Goal: Information Seeking & Learning: Learn about a topic

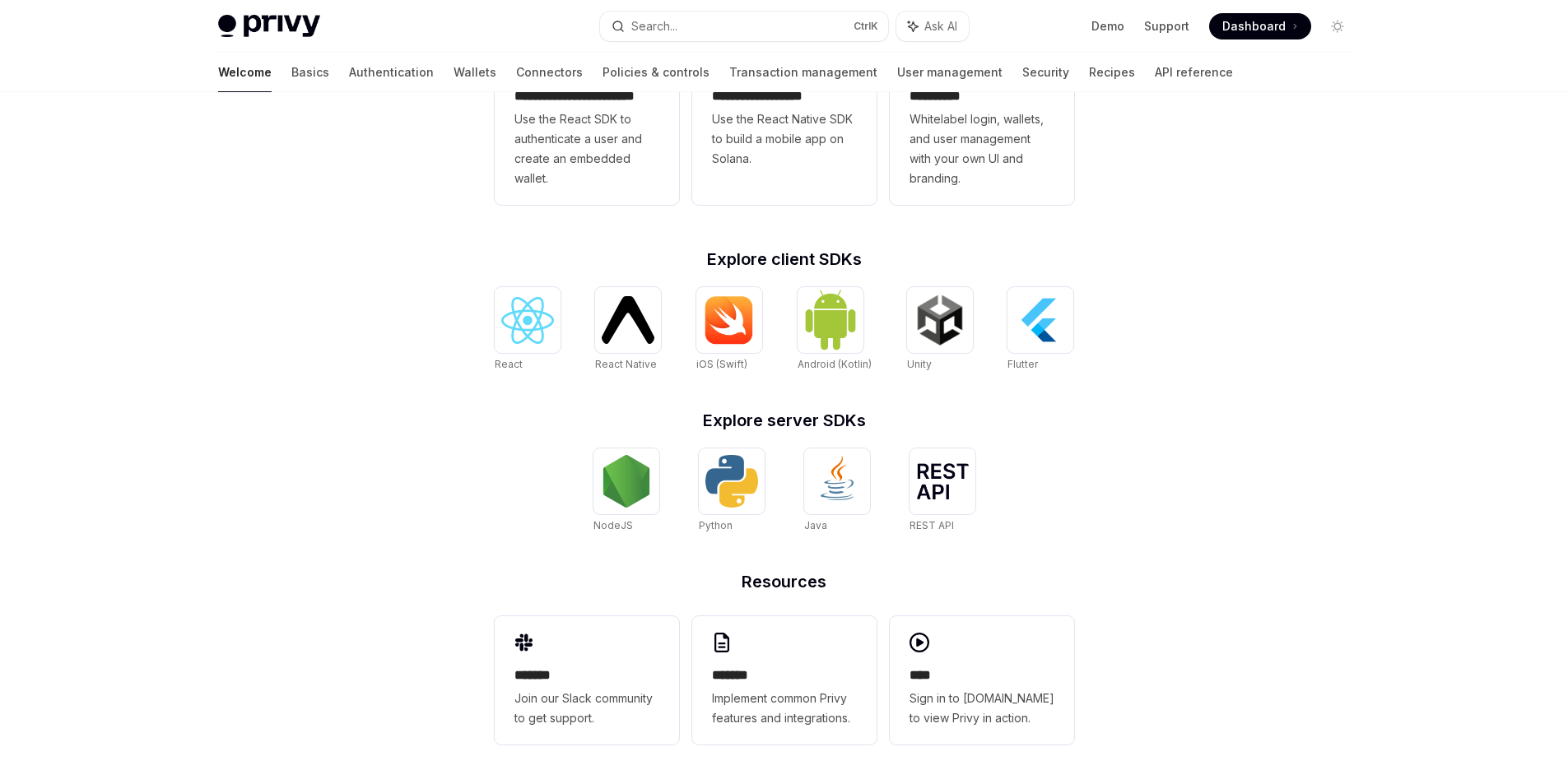
scroll to position [195, 0]
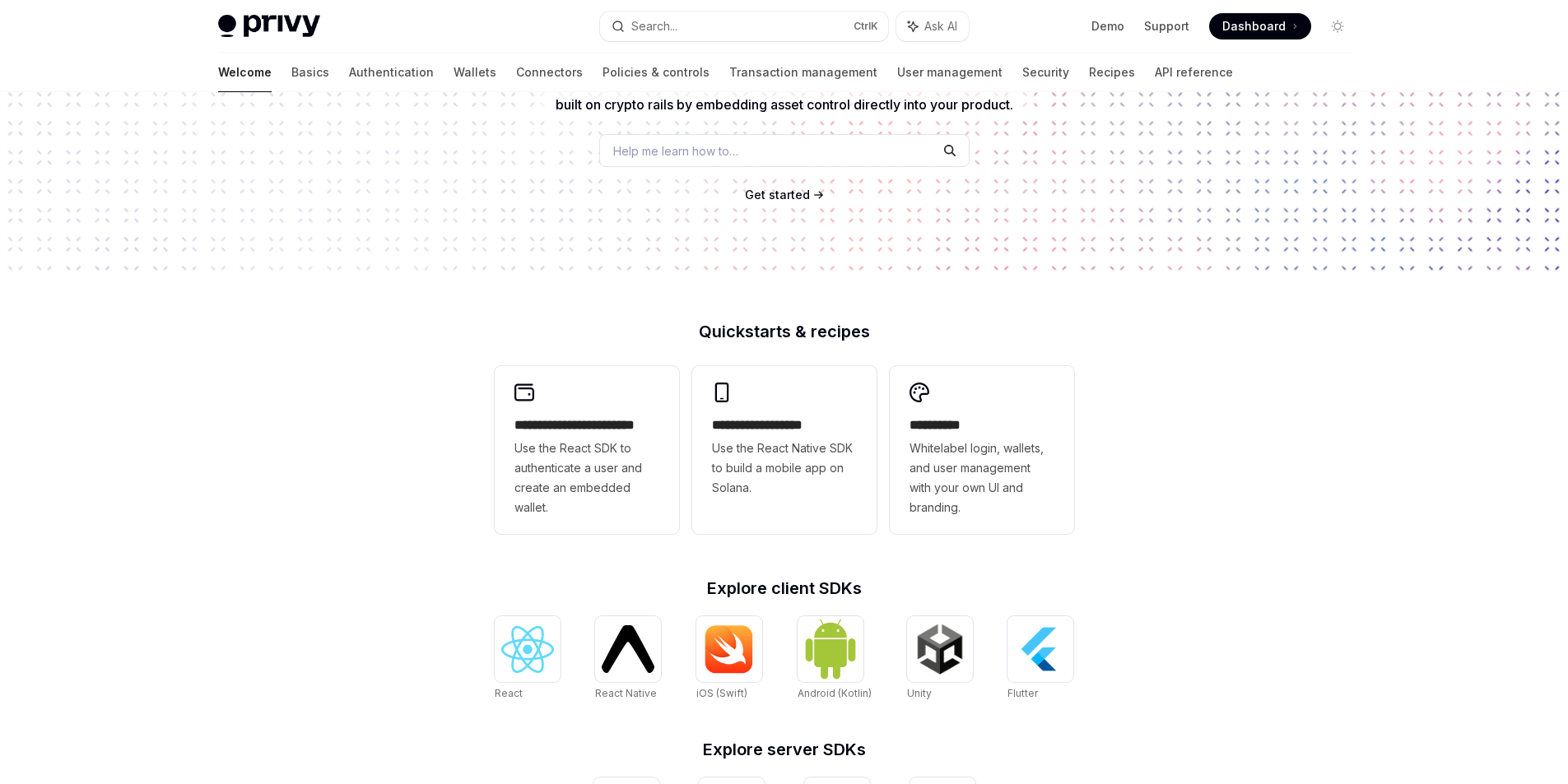
click at [261, 71] on div "Welcome Basics Authentication Wallets Connectors Policies & controls Transactio…" at bounding box center [726, 72] width 1015 height 40
click at [292, 72] on link "Basics" at bounding box center [311, 72] width 38 height 40
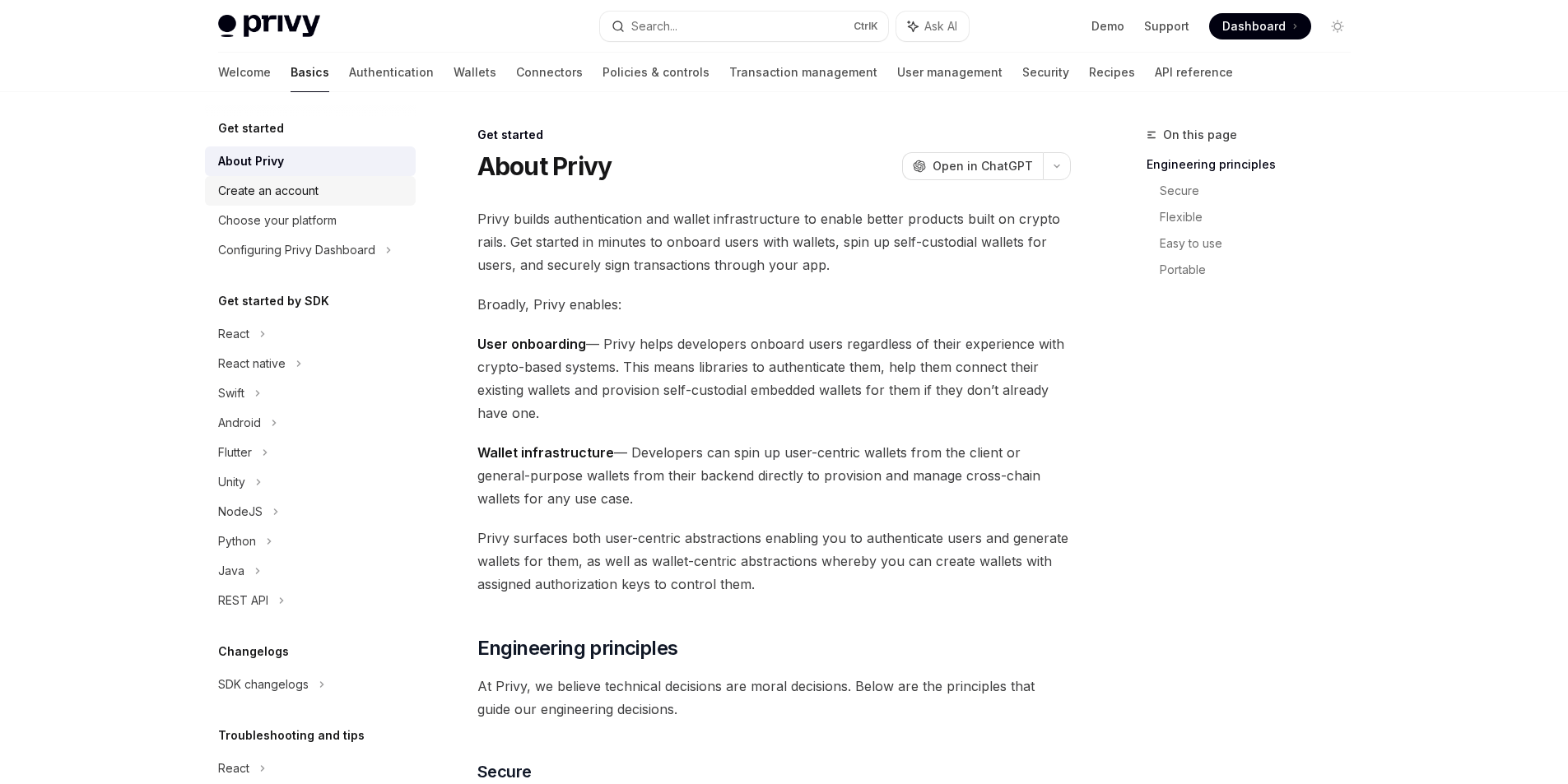
click at [292, 201] on link "Create an account" at bounding box center [310, 190] width 211 height 30
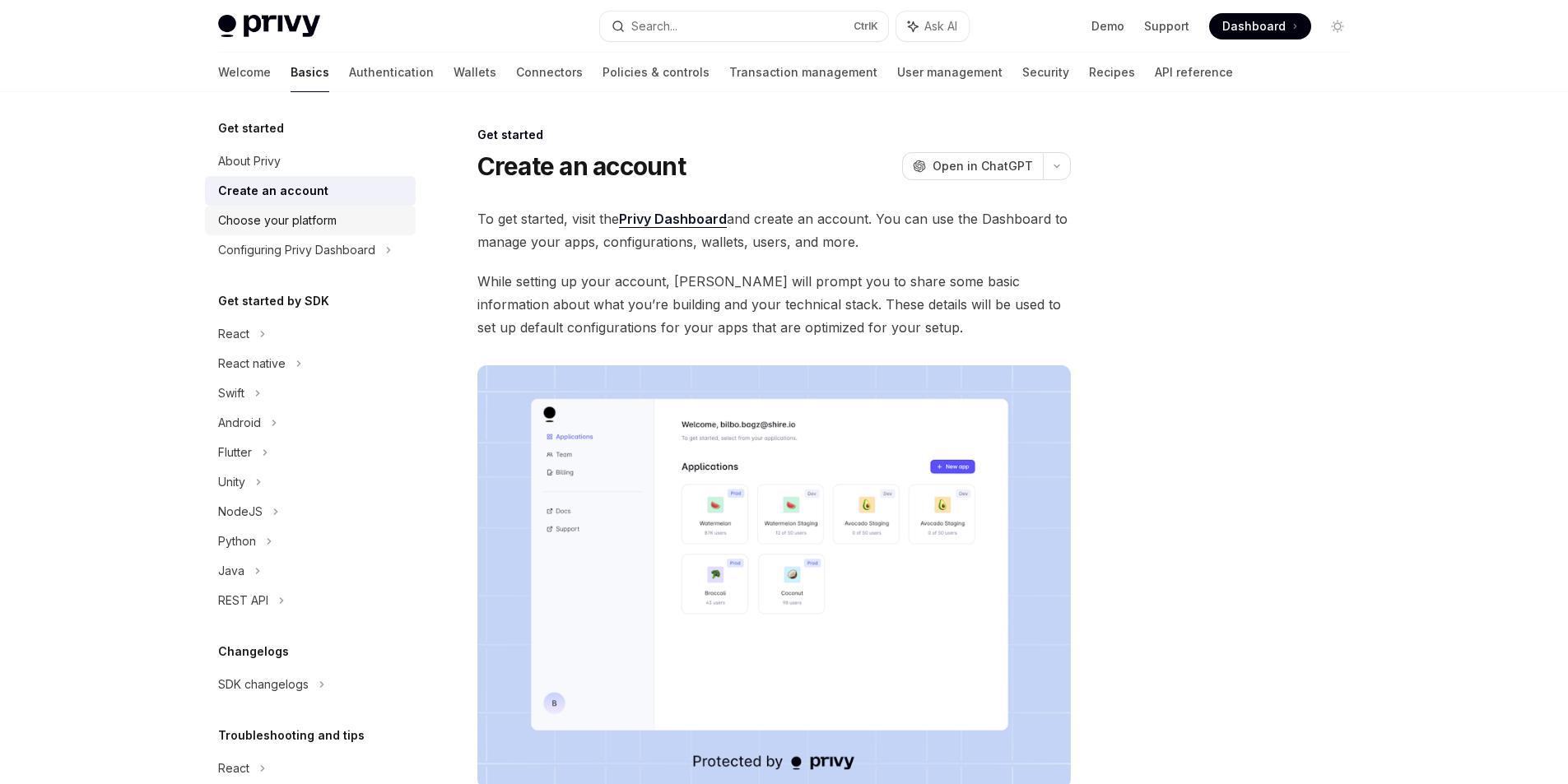
click at [265, 223] on div "Choose your platform" at bounding box center [277, 221] width 119 height 20
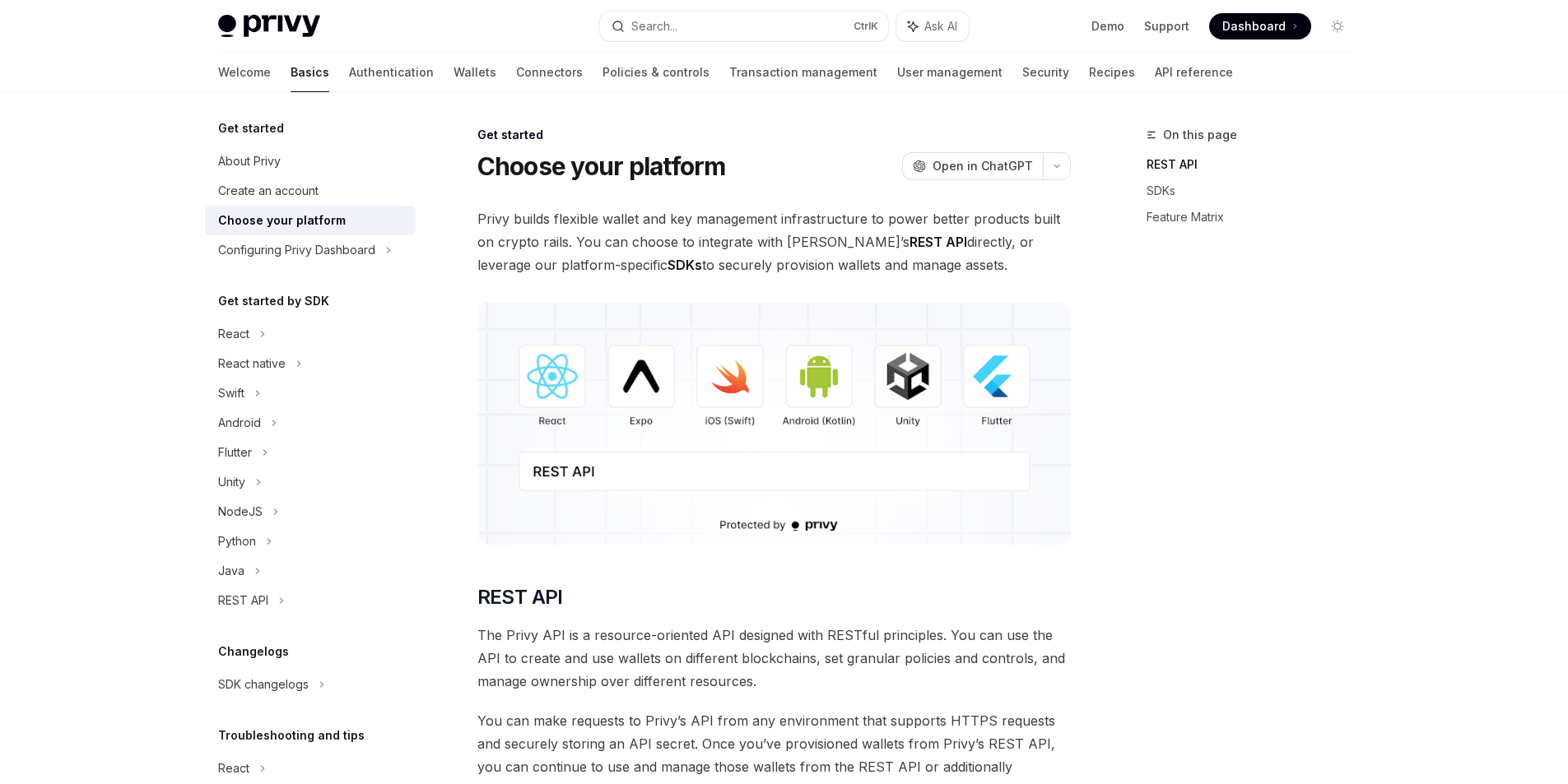
click at [257, 233] on link "Choose your platform" at bounding box center [310, 220] width 211 height 30
click at [253, 244] on div "Configuring Privy Dashboard" at bounding box center [297, 250] width 158 height 20
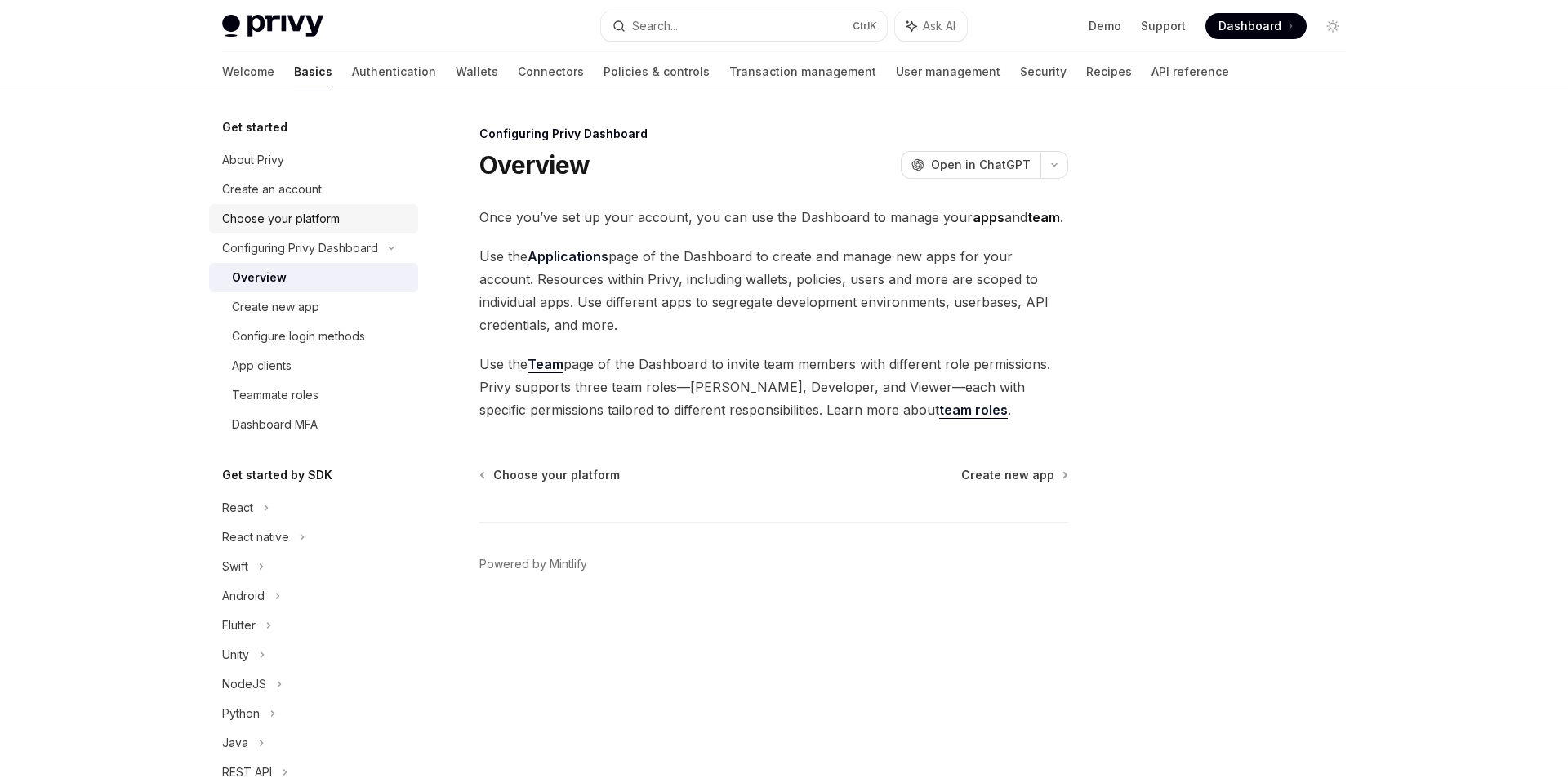
click at [260, 218] on div "Choose your platform" at bounding box center [280, 219] width 118 height 20
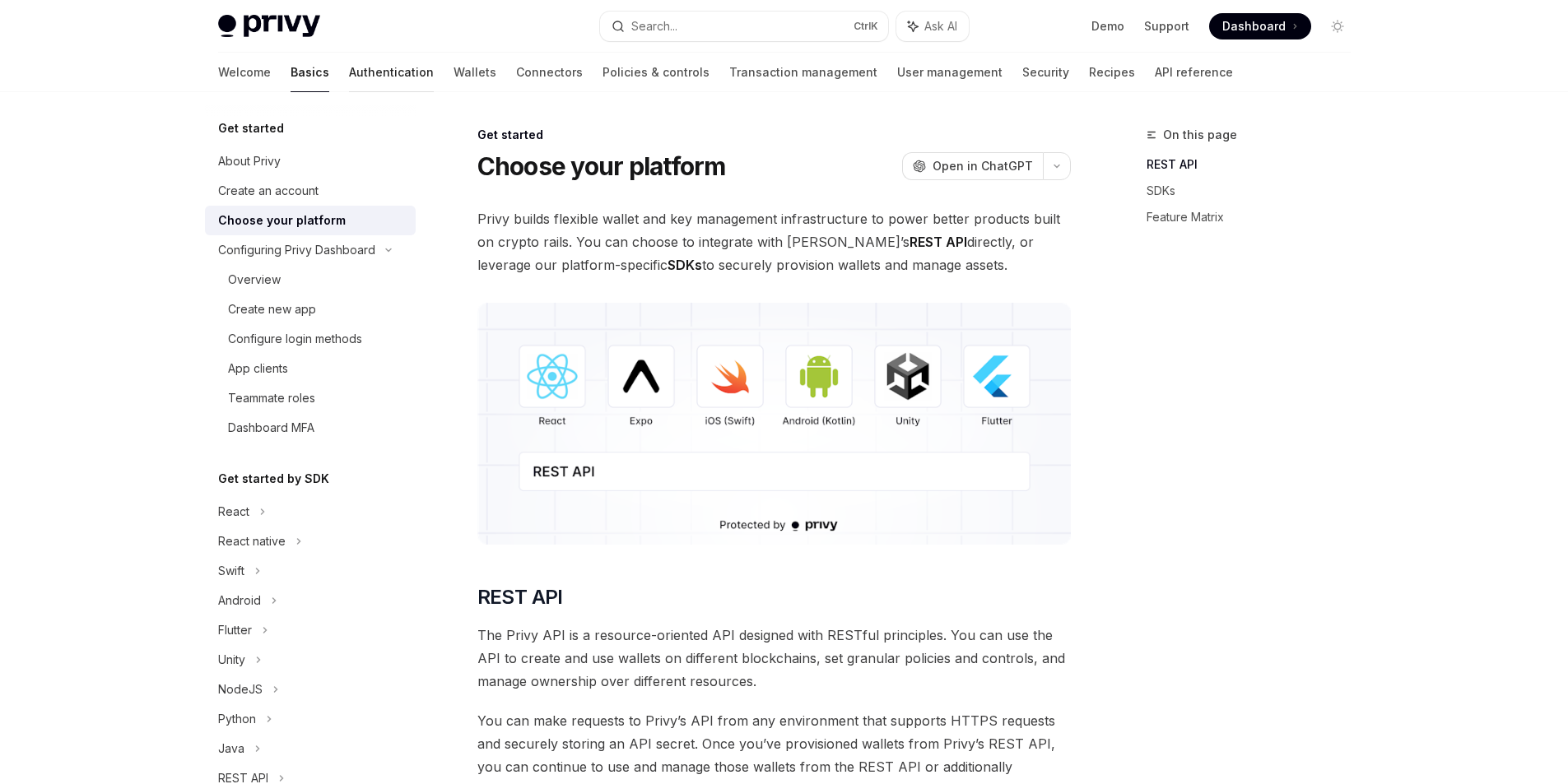
click at [349, 83] on link "Authentication" at bounding box center [391, 72] width 85 height 40
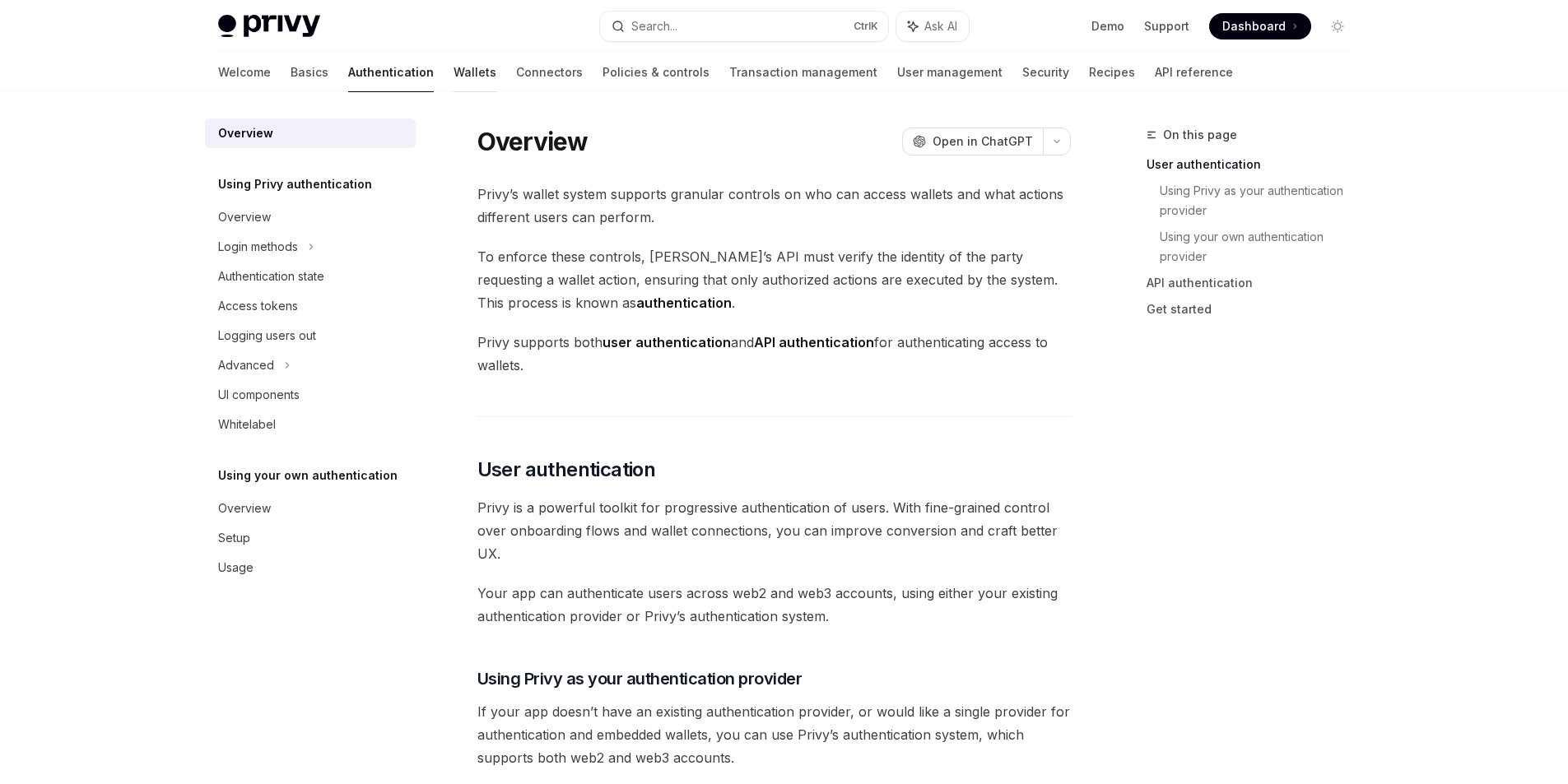
click at [454, 74] on link "Wallets" at bounding box center [475, 72] width 43 height 40
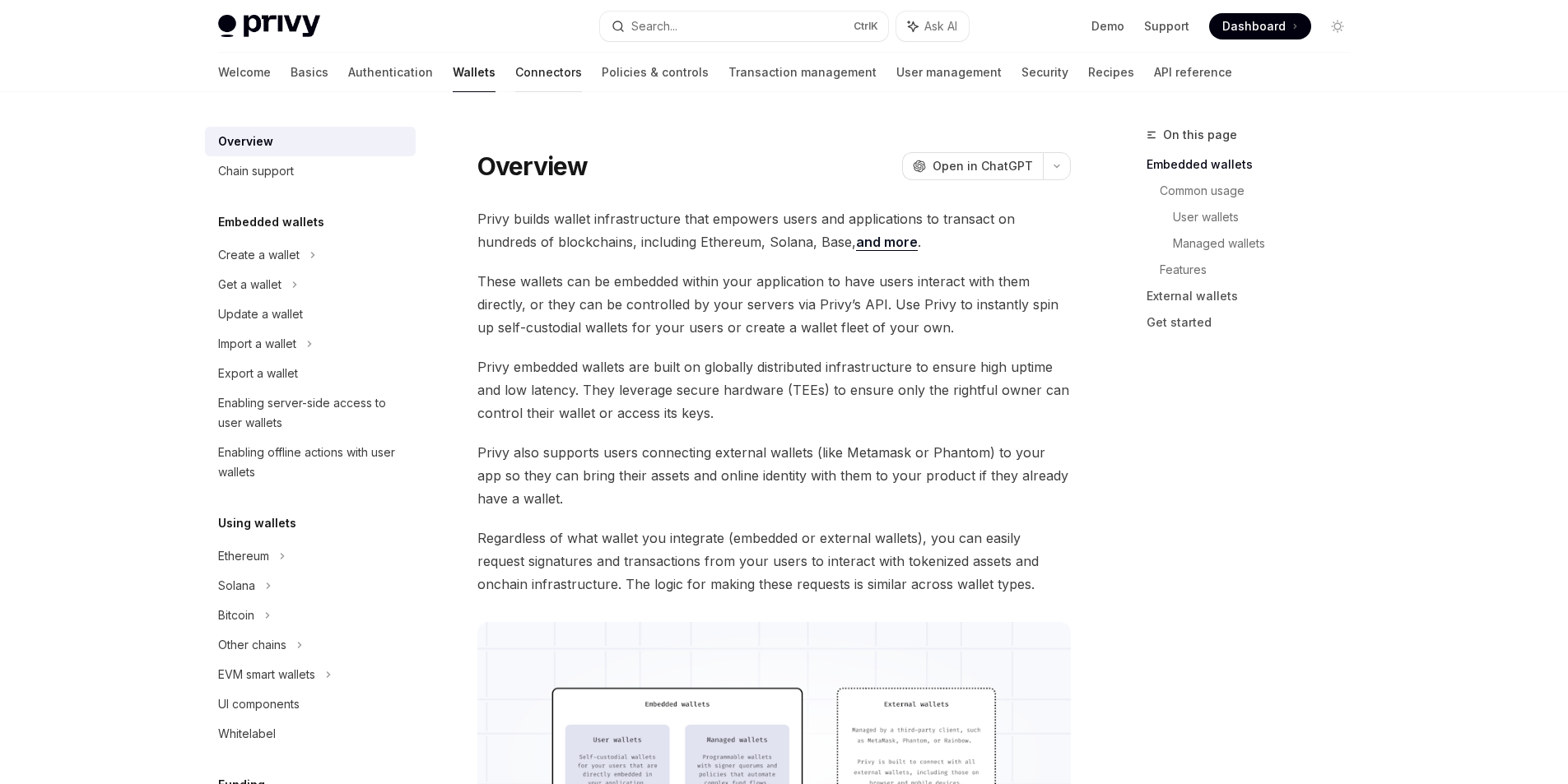
click at [515, 70] on link "Connectors" at bounding box center [549, 72] width 67 height 40
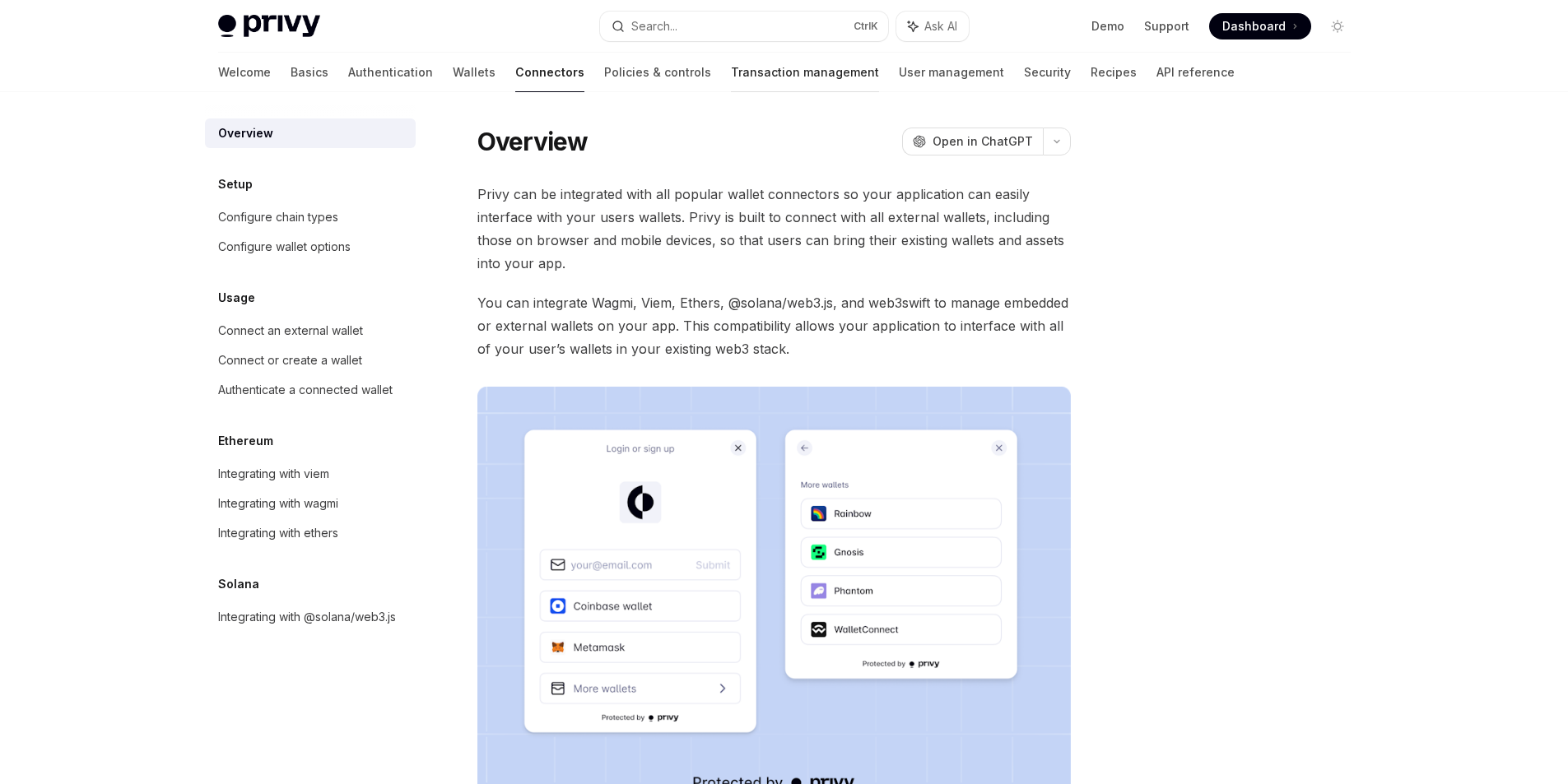
click at [731, 72] on link "Transaction management" at bounding box center [805, 72] width 149 height 40
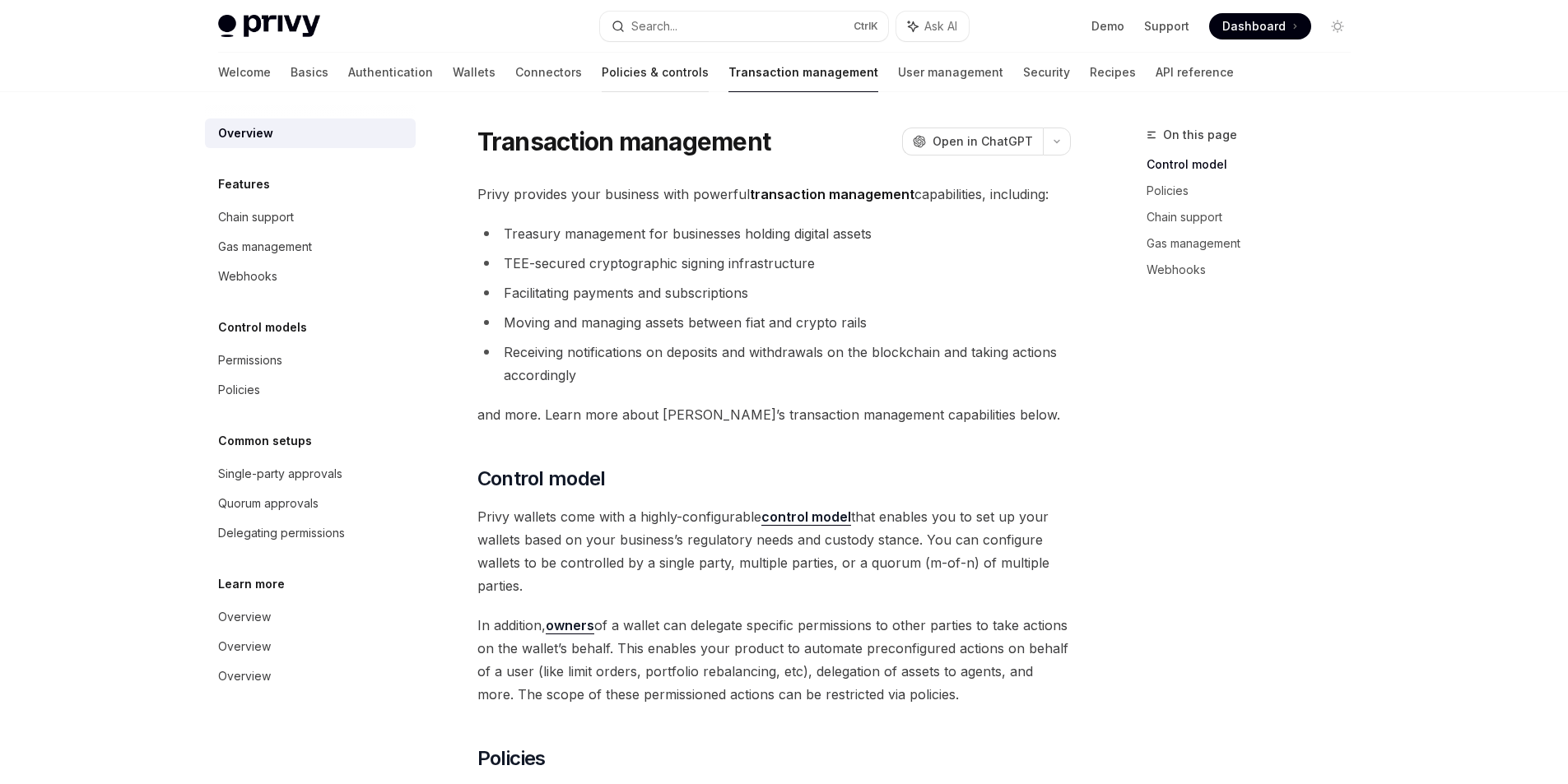
click at [601, 65] on link "Policies & controls" at bounding box center [655, 72] width 107 height 40
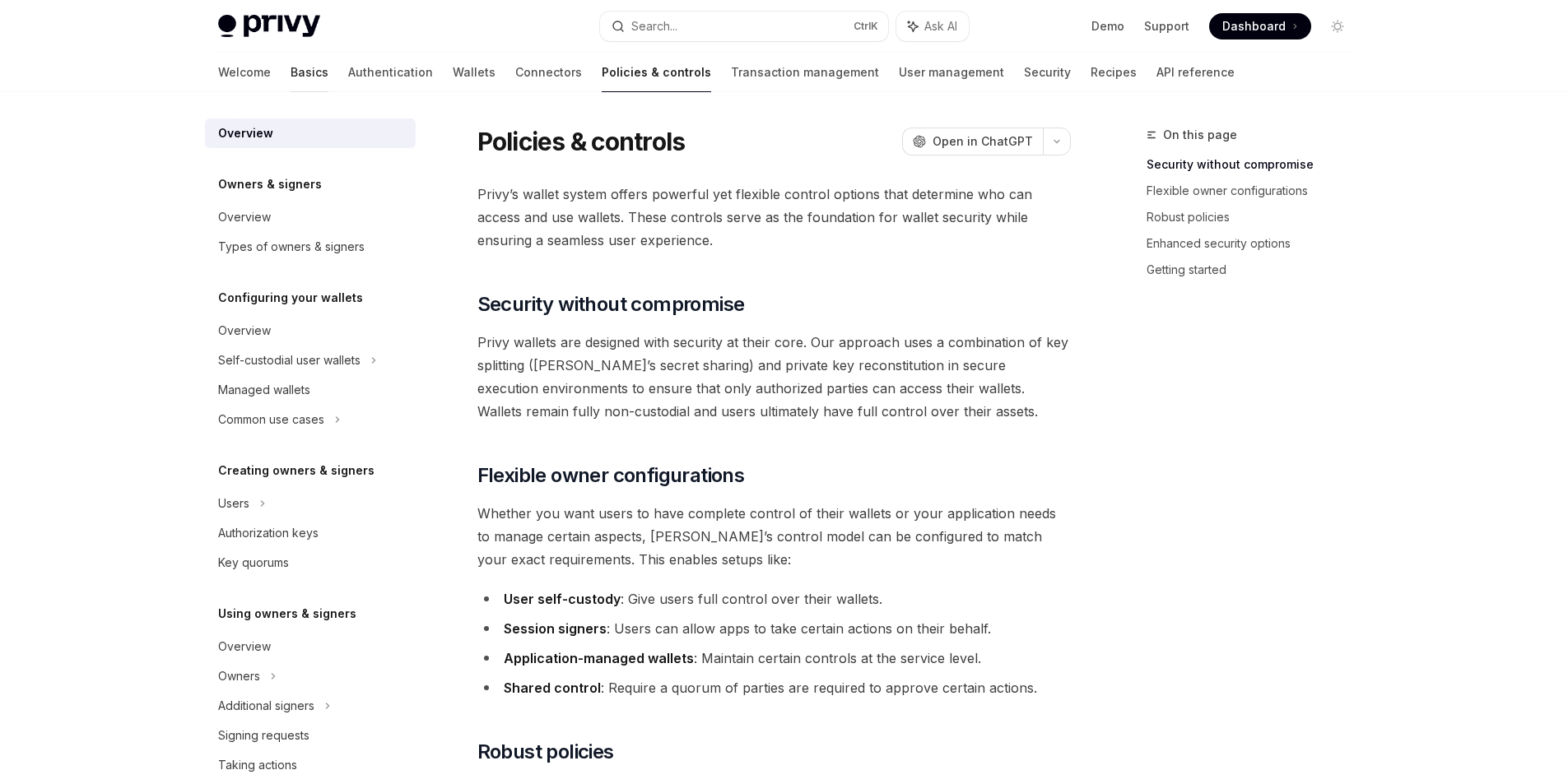
click at [291, 73] on link "Basics" at bounding box center [310, 72] width 38 height 40
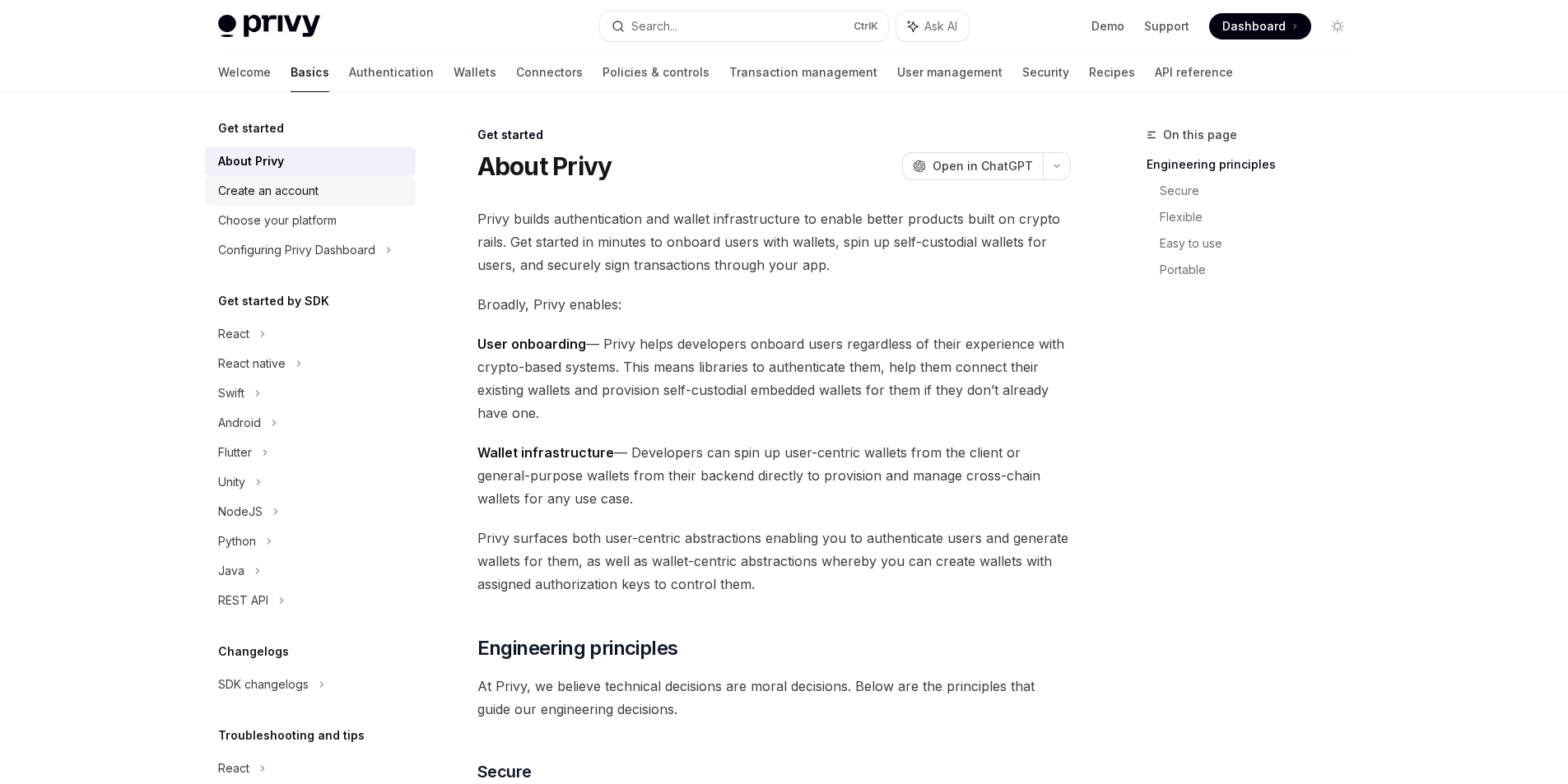
click at [255, 199] on div "Create an account" at bounding box center [268, 191] width 101 height 20
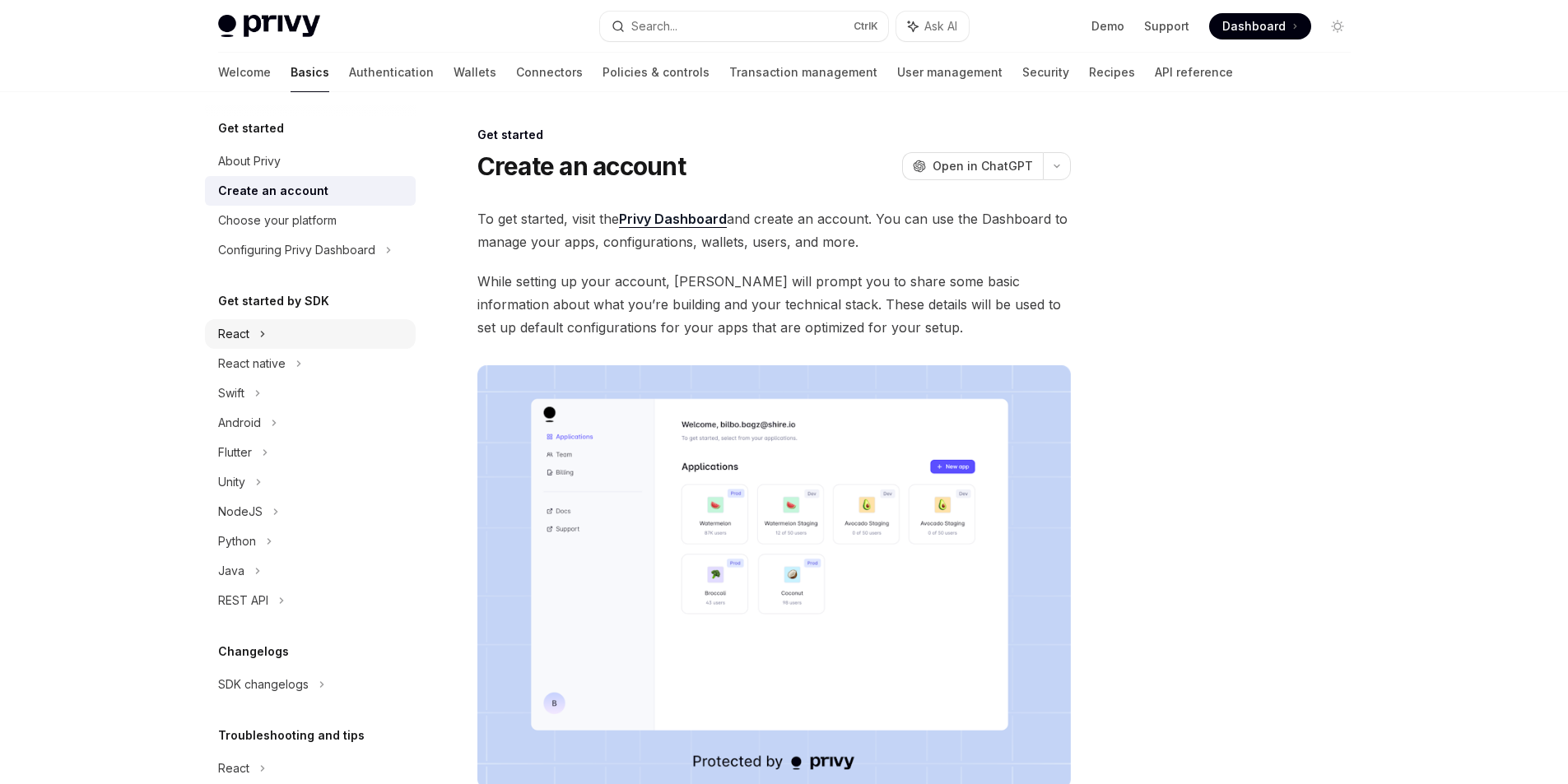
click at [230, 328] on div "React" at bounding box center [234, 334] width 32 height 20
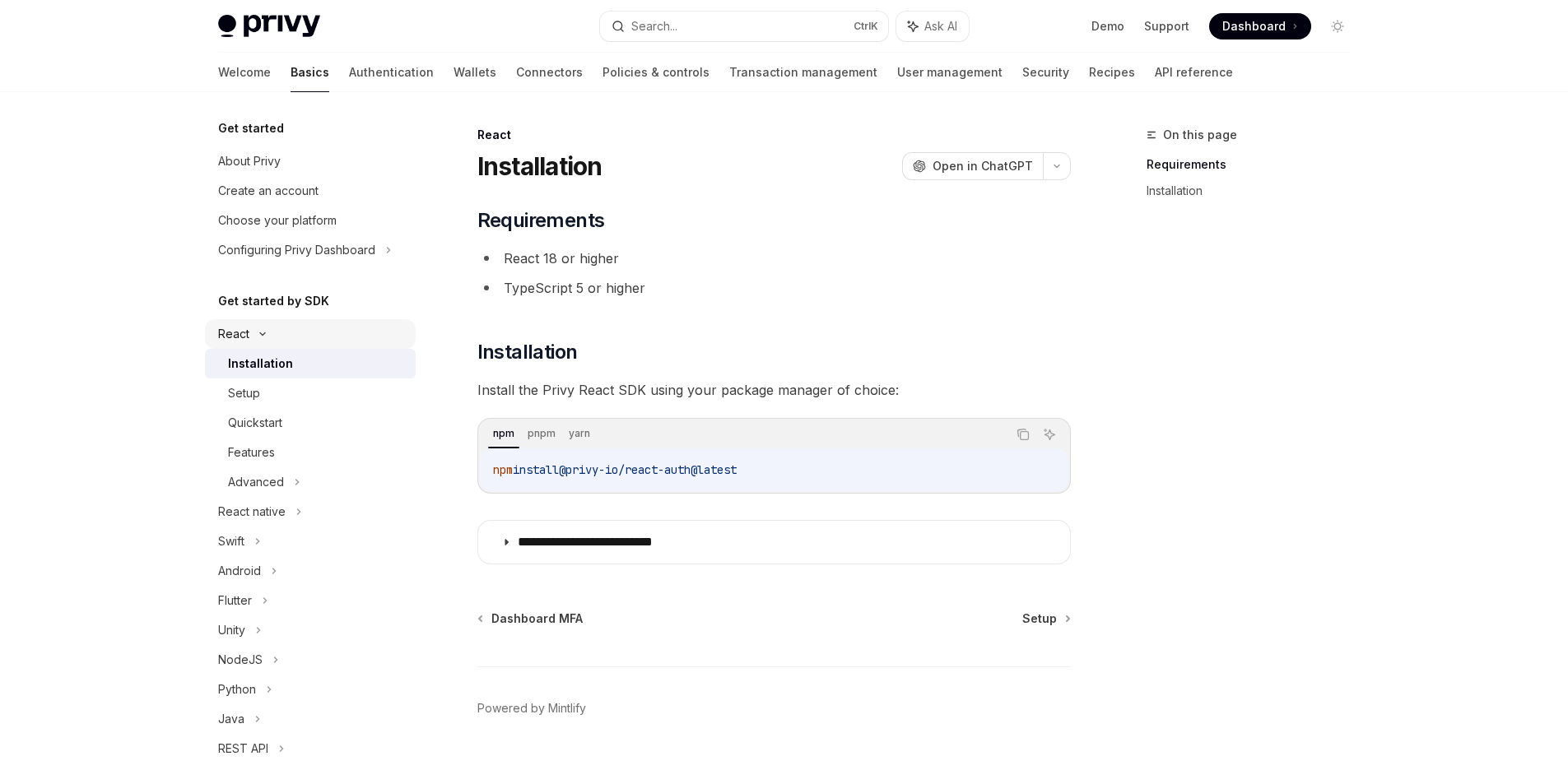
click at [250, 334] on div "React" at bounding box center [310, 334] width 211 height 30
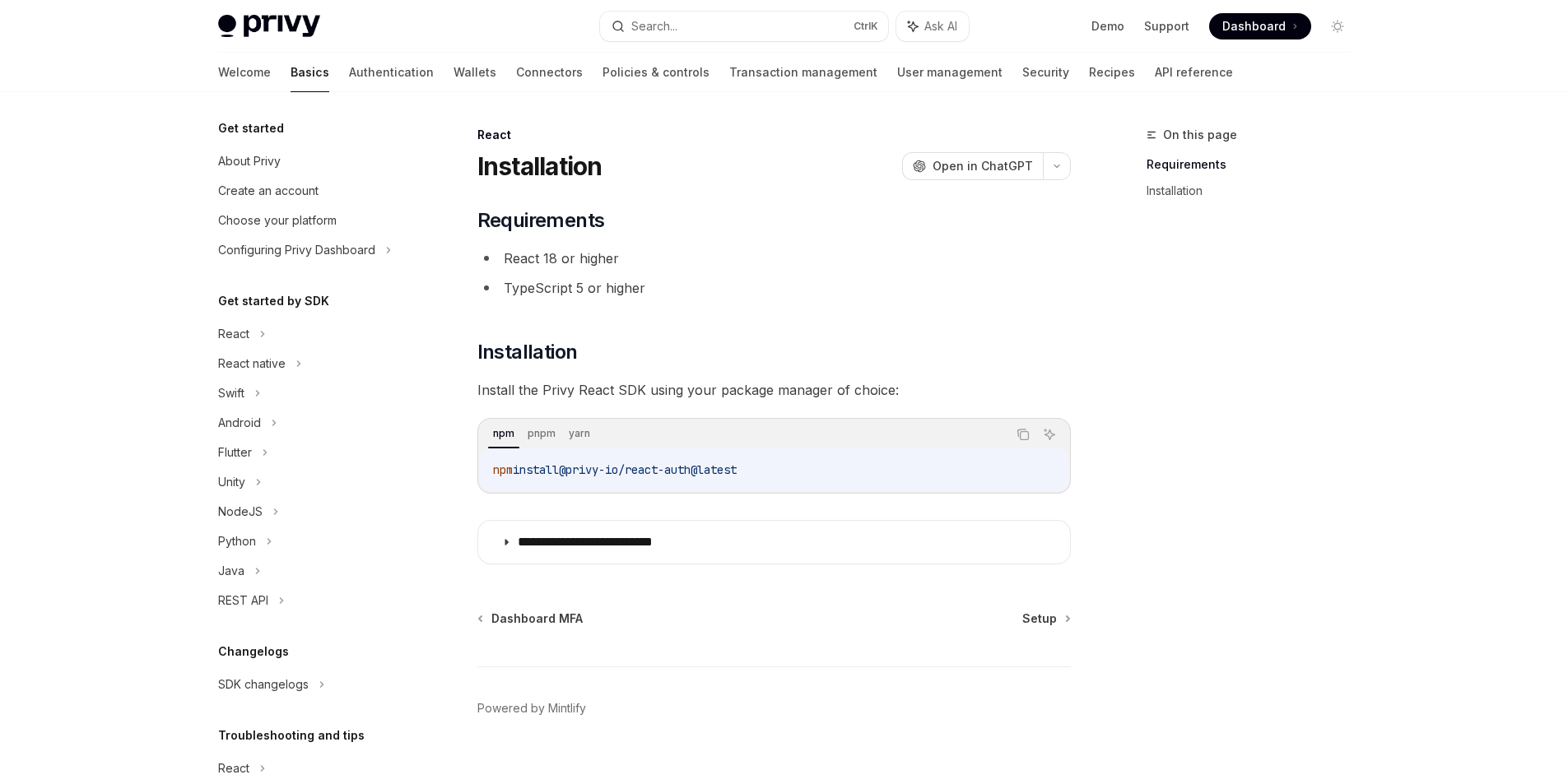
click at [213, 79] on div "Welcome Basics Authentication Wallets Connectors Policies & controls Transactio…" at bounding box center [784, 72] width 1212 height 40
click at [349, 69] on link "Authentication" at bounding box center [391, 72] width 85 height 40
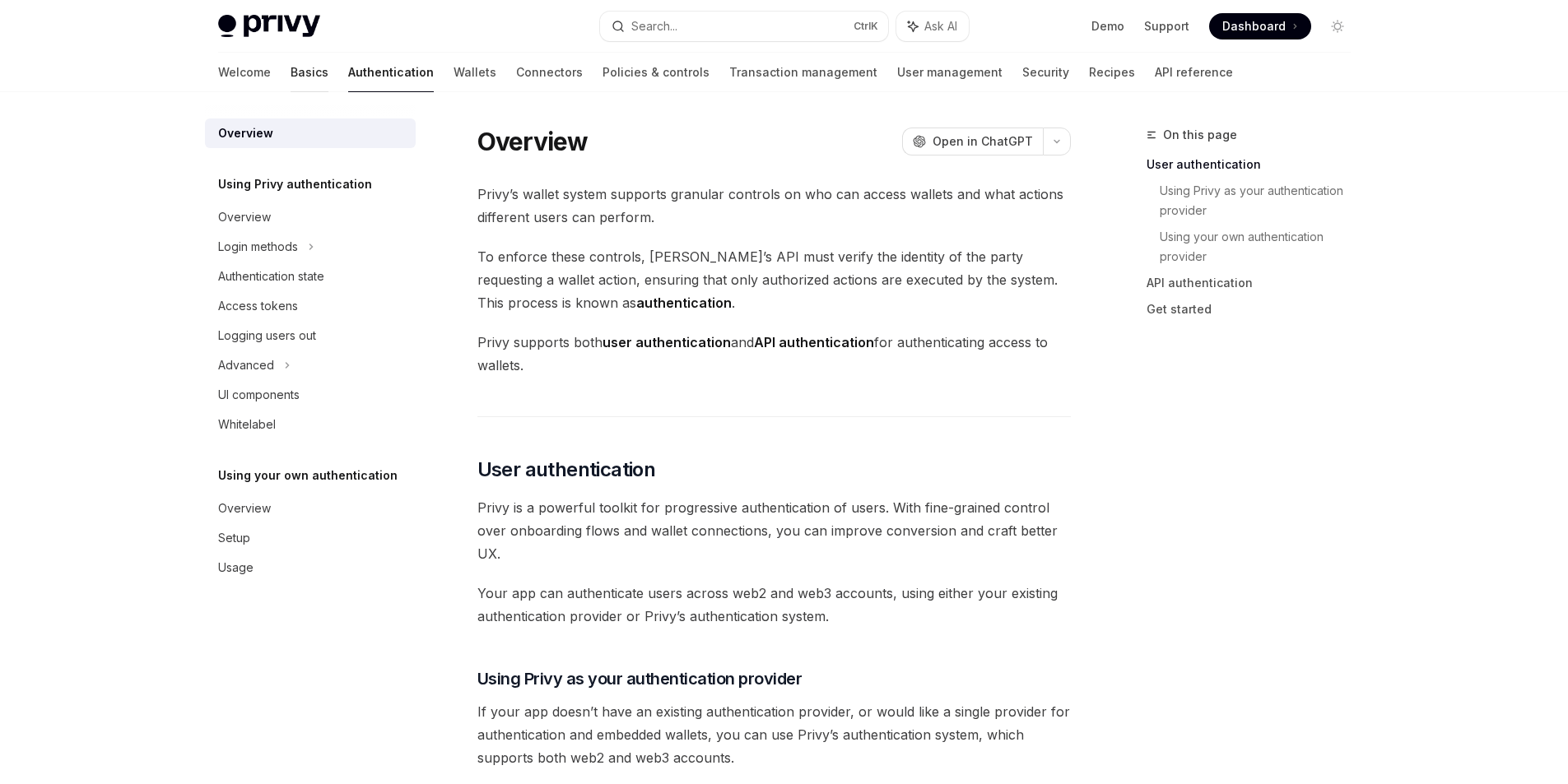
click at [291, 71] on link "Basics" at bounding box center [310, 72] width 38 height 40
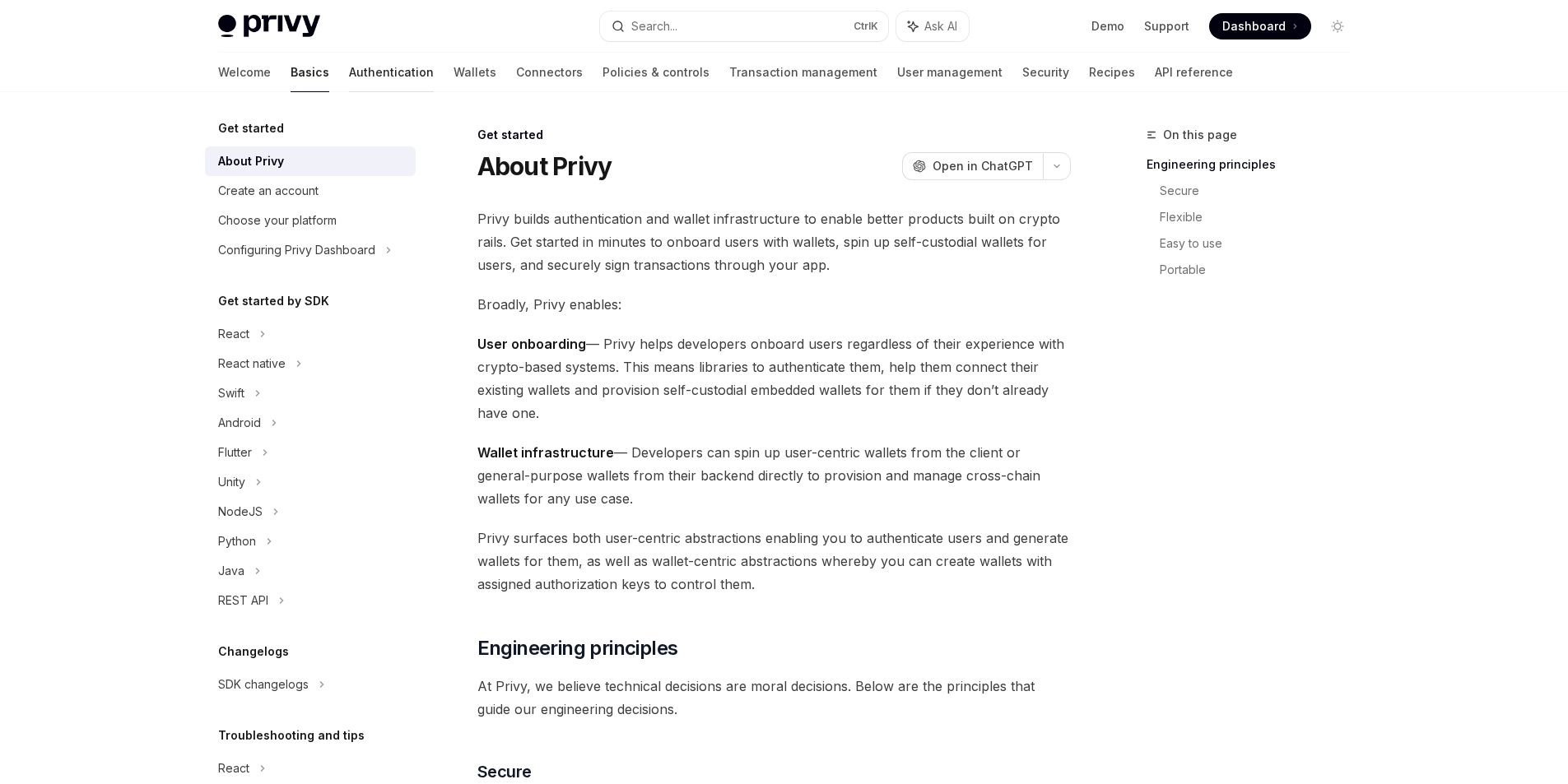
click at [349, 75] on link "Authentication" at bounding box center [391, 72] width 85 height 40
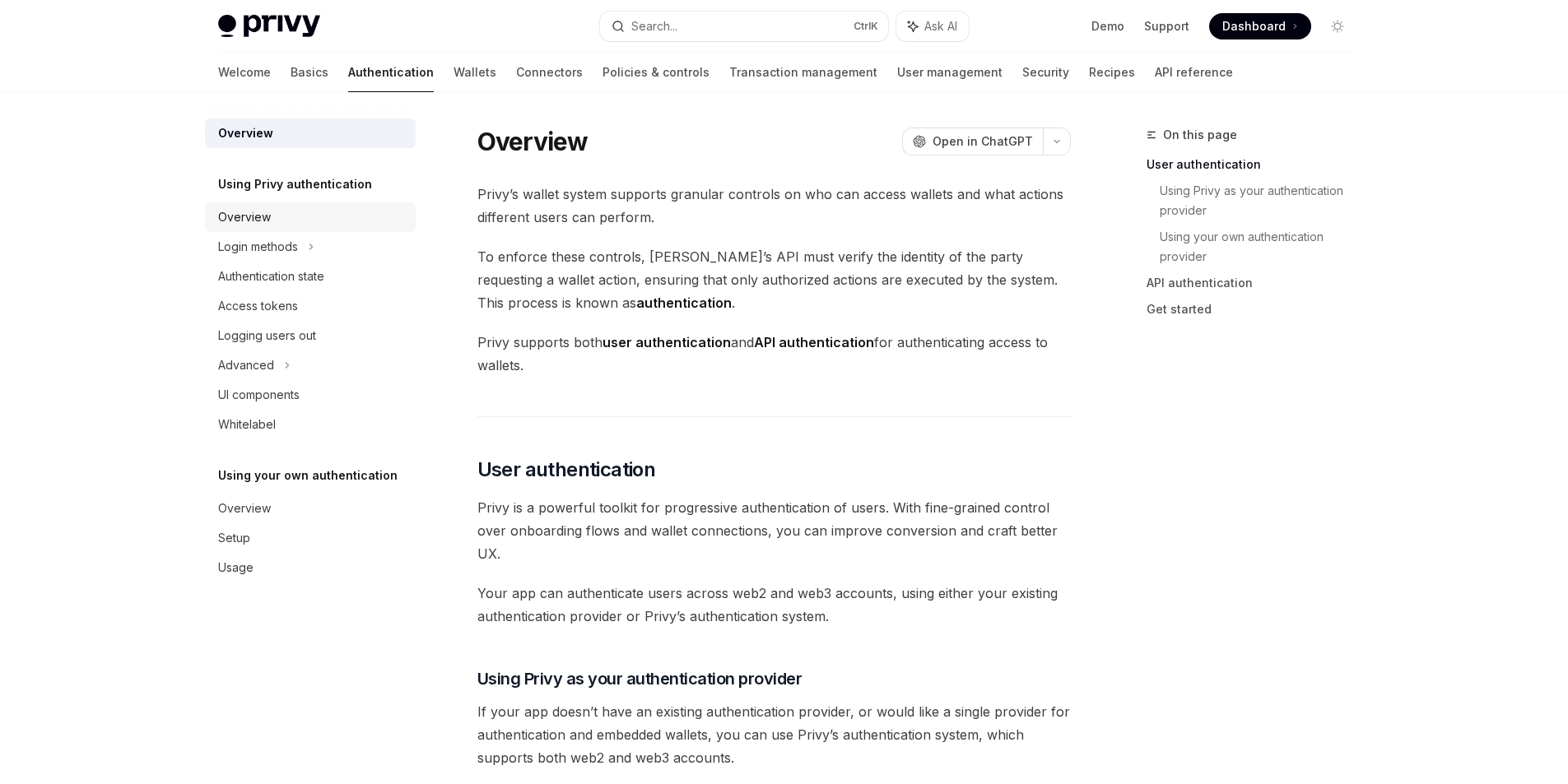
click at [242, 211] on div "Overview" at bounding box center [245, 217] width 53 height 20
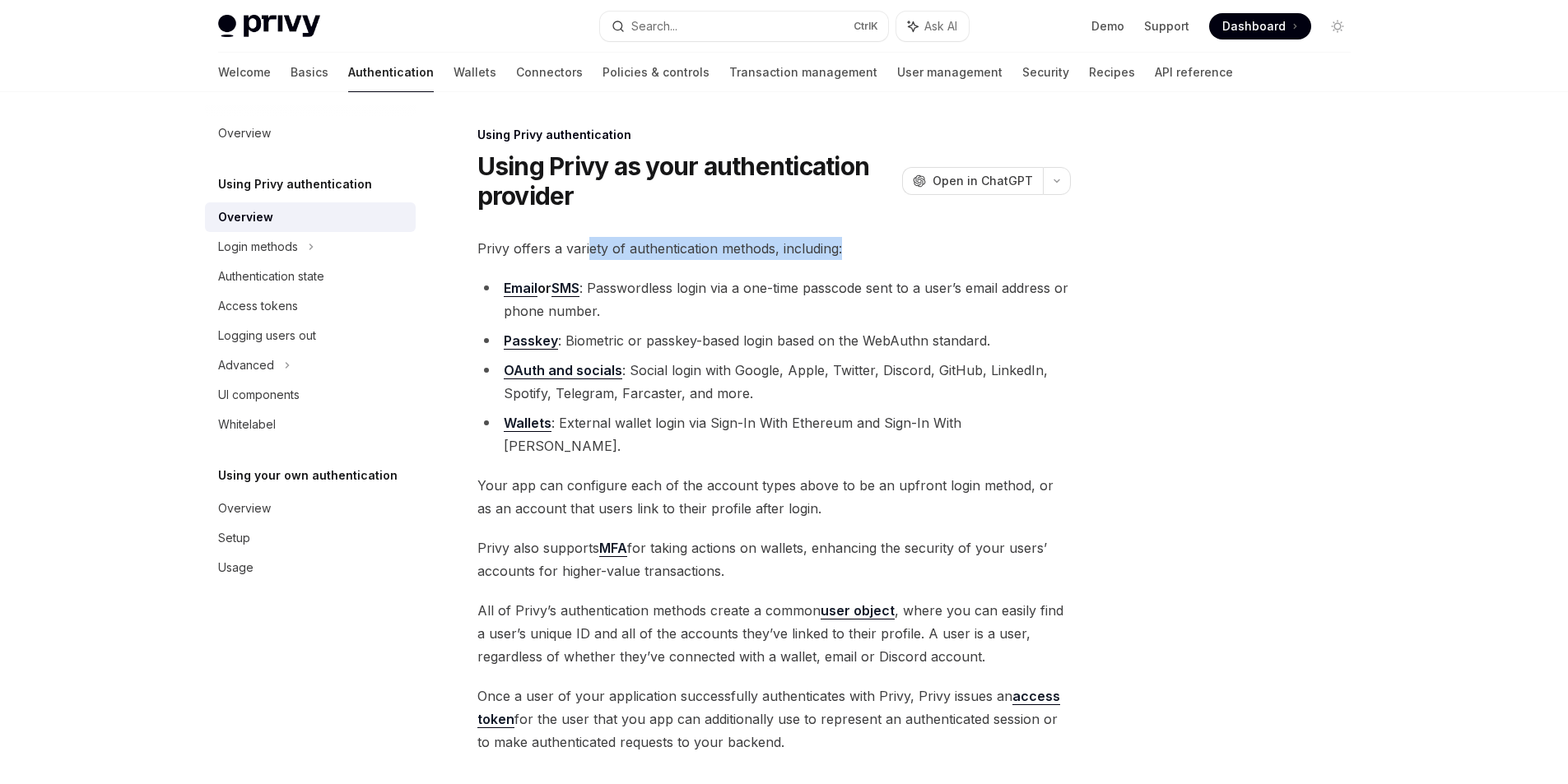
drag, startPoint x: 890, startPoint y: 243, endPoint x: 601, endPoint y: 234, distance: 289.1
click at [601, 234] on div "Using Privy authentication Using Privy as your authentication provider OpenAI O…" at bounding box center [620, 561] width 909 height 873
click at [672, 248] on span "Privy offers a variety of authentication methods, including:" at bounding box center [774, 248] width 593 height 23
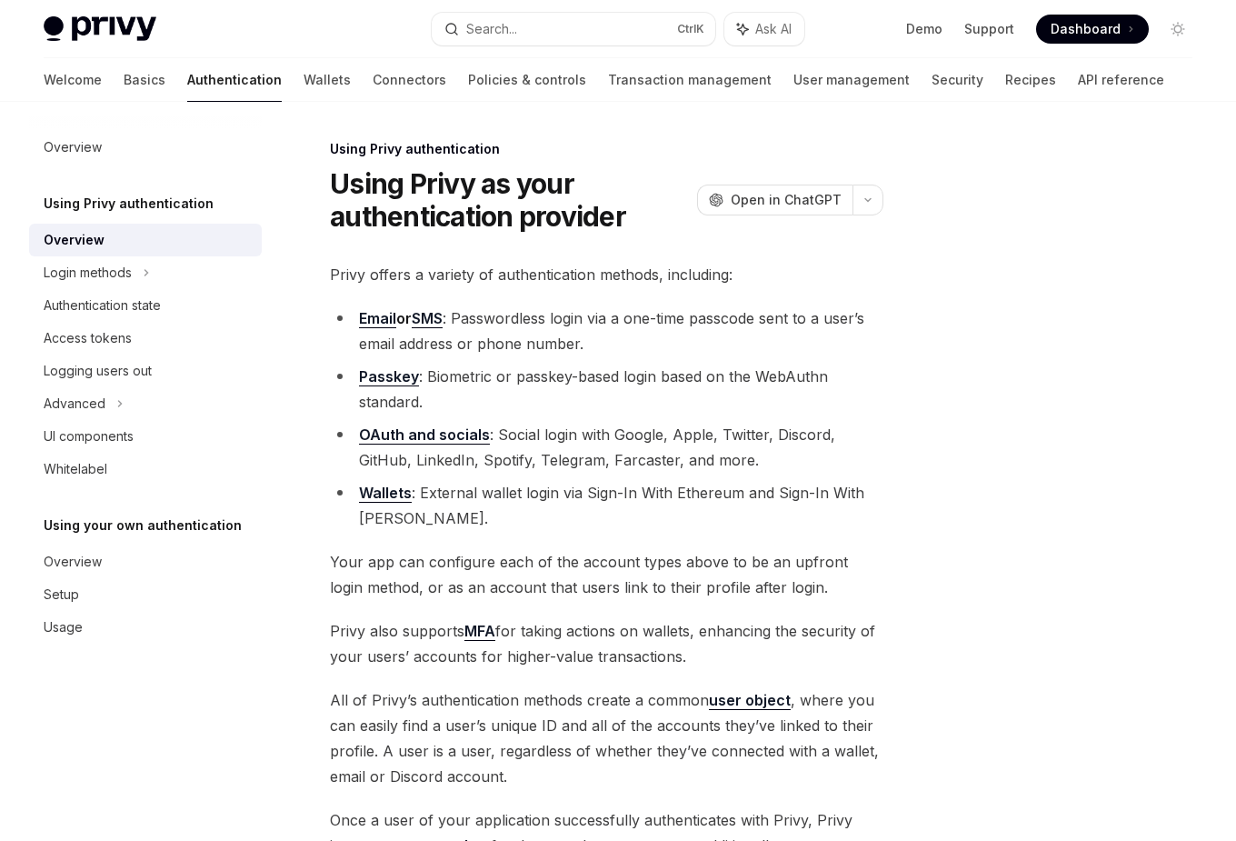
type textarea "*"
